Goal: Find specific page/section: Find specific page/section

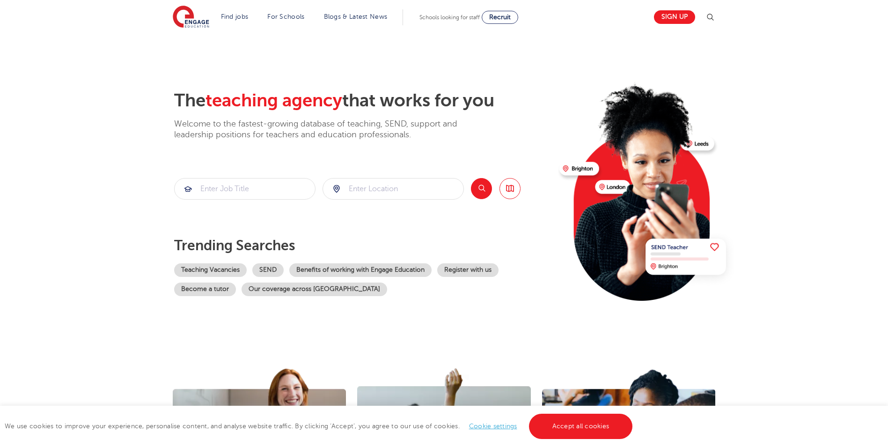
scroll to position [2064, 0]
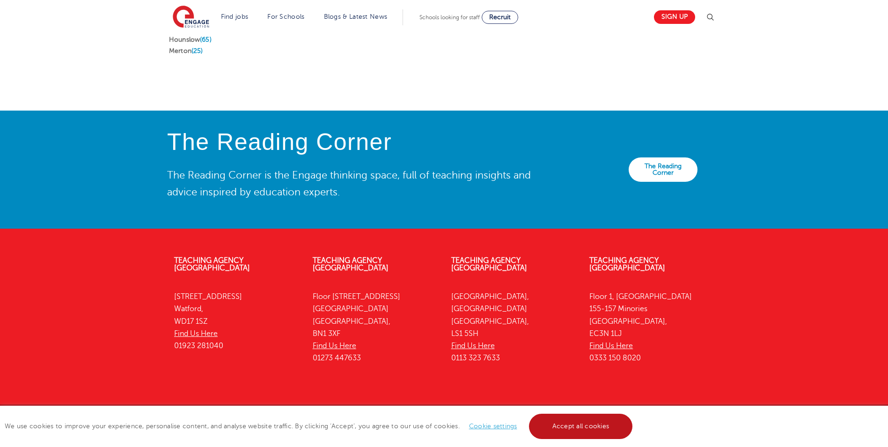
click at [589, 426] on link "Accept all cookies" at bounding box center [581, 425] width 104 height 25
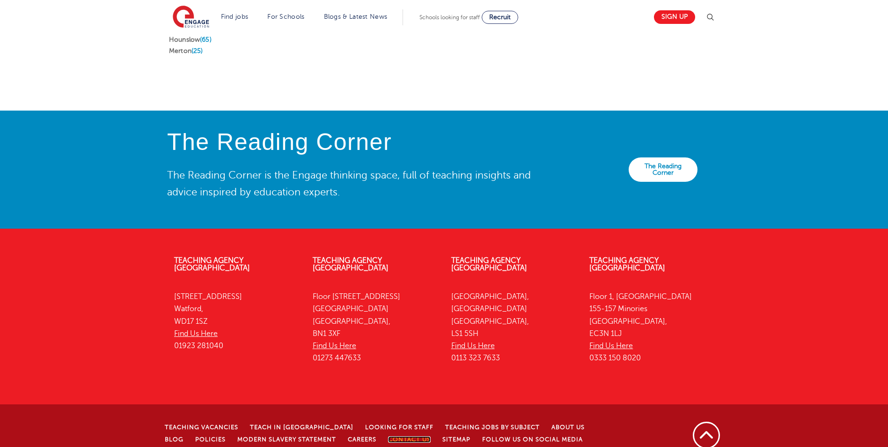
click at [388, 436] on link "Contact Us" at bounding box center [409, 439] width 43 height 7
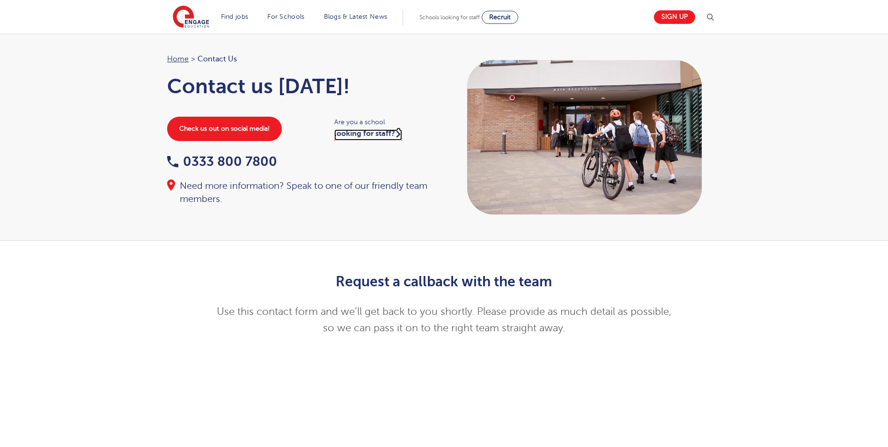
click at [362, 136] on link "looking for staff?" at bounding box center [368, 134] width 68 height 11
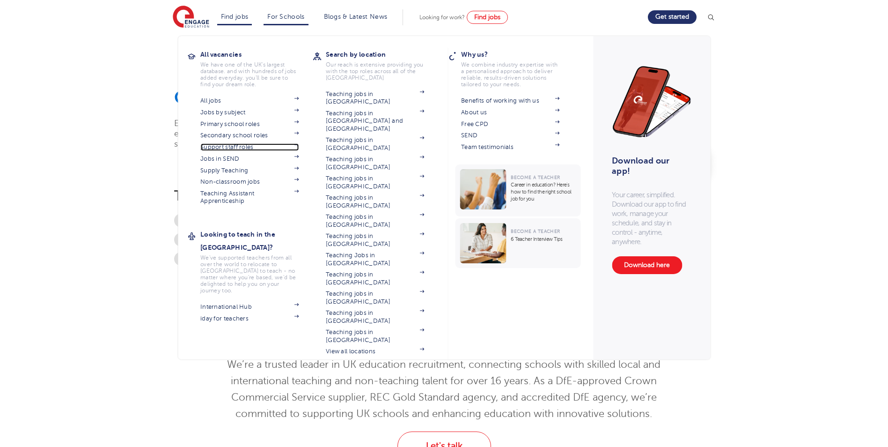
click at [247, 148] on link "Support staff roles" at bounding box center [249, 146] width 98 height 7
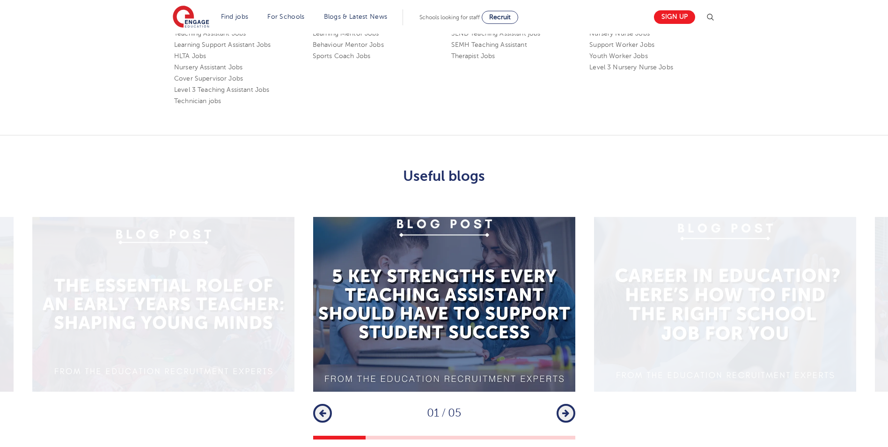
scroll to position [1170, 0]
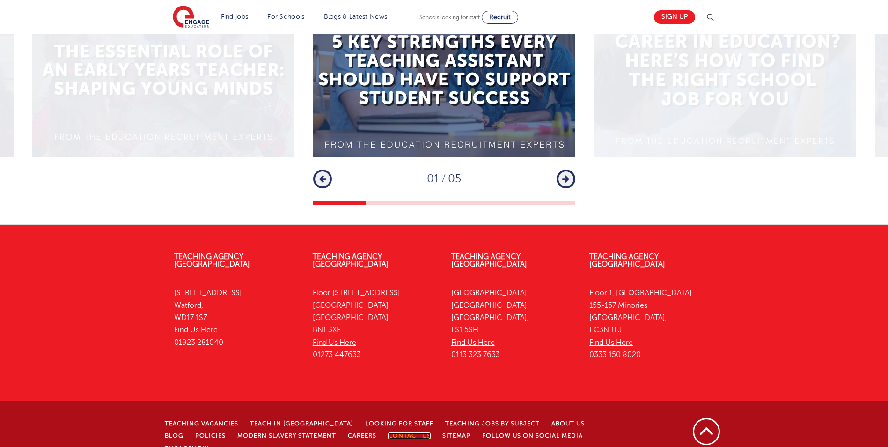
click at [388, 432] on link "Contact Us" at bounding box center [409, 435] width 43 height 7
